Goal: Task Accomplishment & Management: Manage account settings

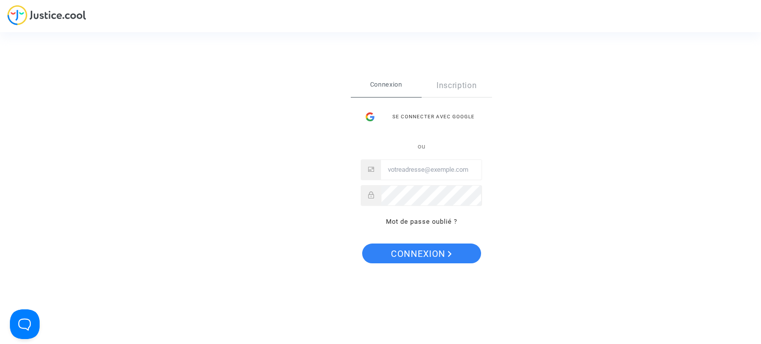
type input "[EMAIL_ADDRESS][DOMAIN_NAME]"
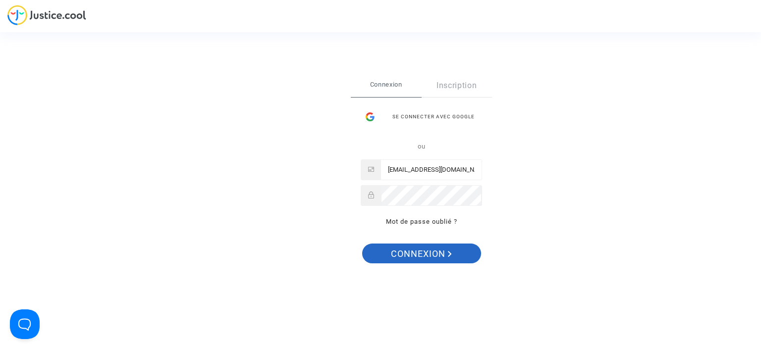
click at [437, 255] on span "Connexion" at bounding box center [421, 254] width 61 height 21
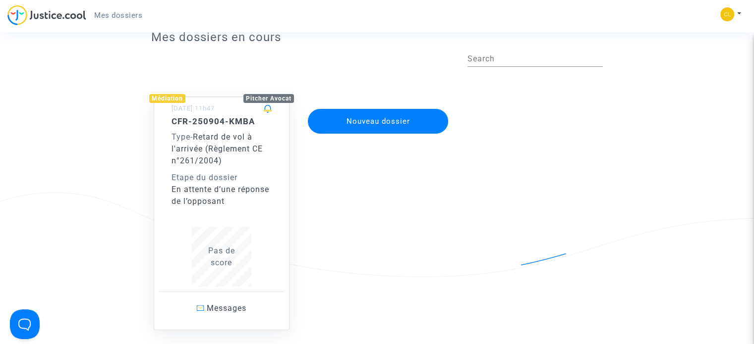
scroll to position [50, 0]
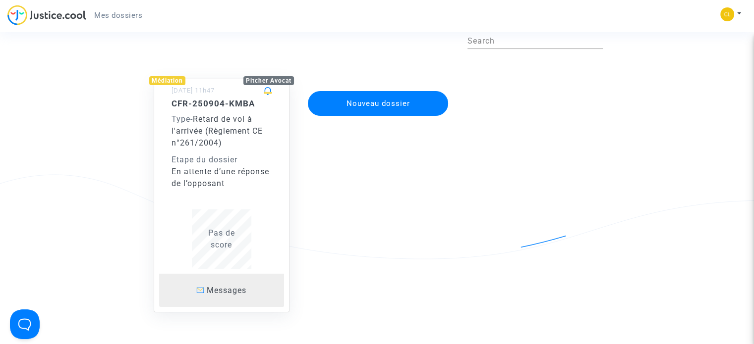
click at [198, 294] on p "Messages" at bounding box center [221, 290] width 125 height 12
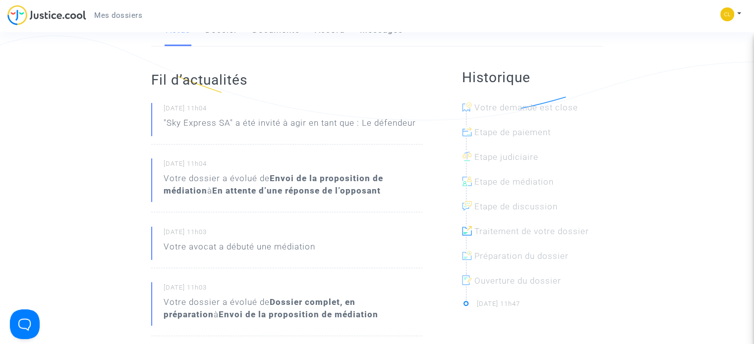
scroll to position [50, 0]
